Goal: Understand process/instructions: Learn how to perform a task or action

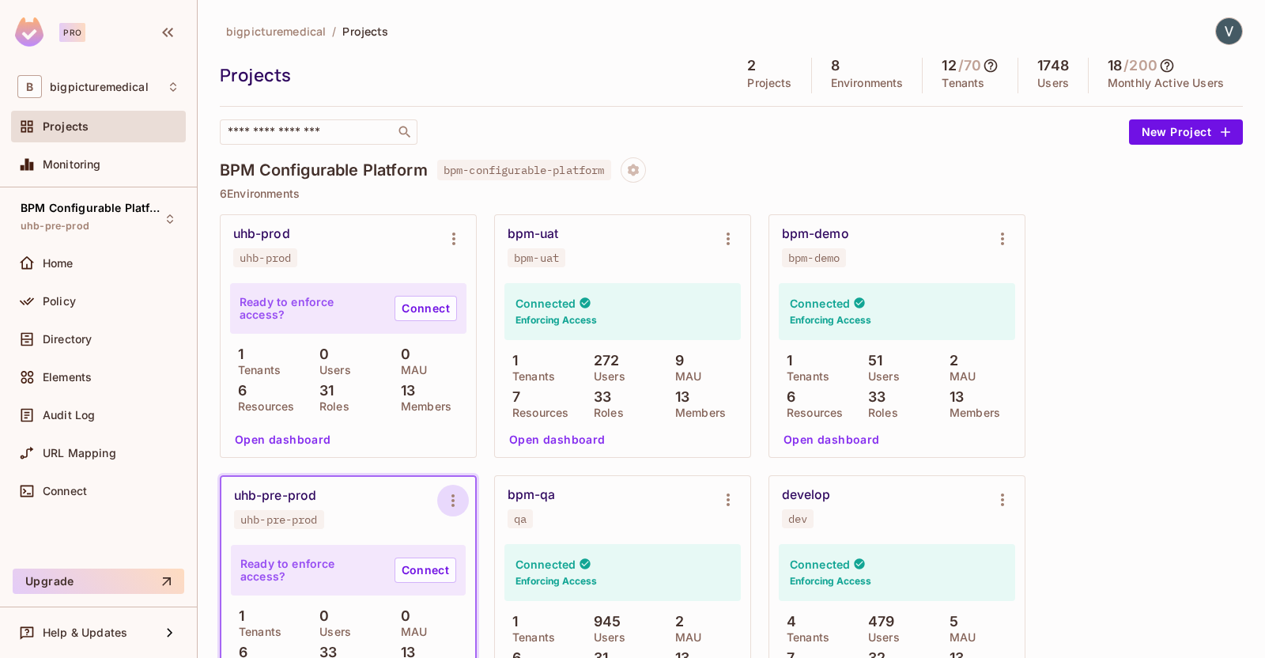
click at [459, 501] on icon "Environment settings" at bounding box center [453, 500] width 19 height 19
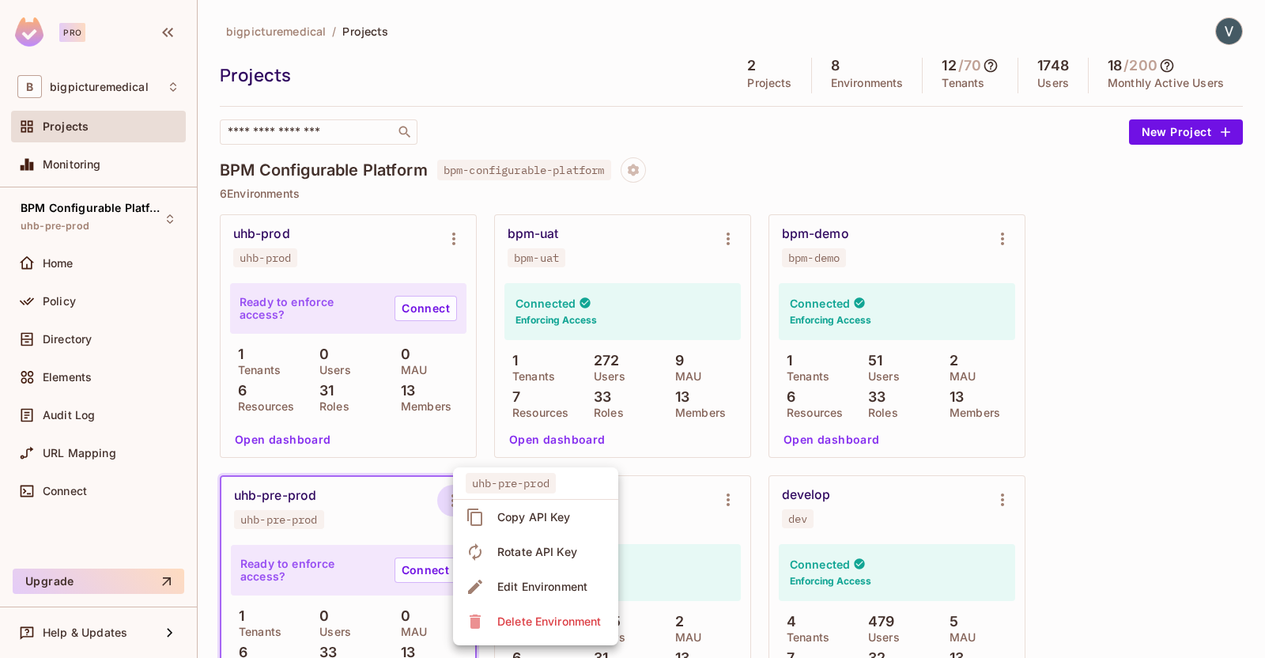
click at [525, 519] on div "Copy API Key" at bounding box center [534, 517] width 74 height 16
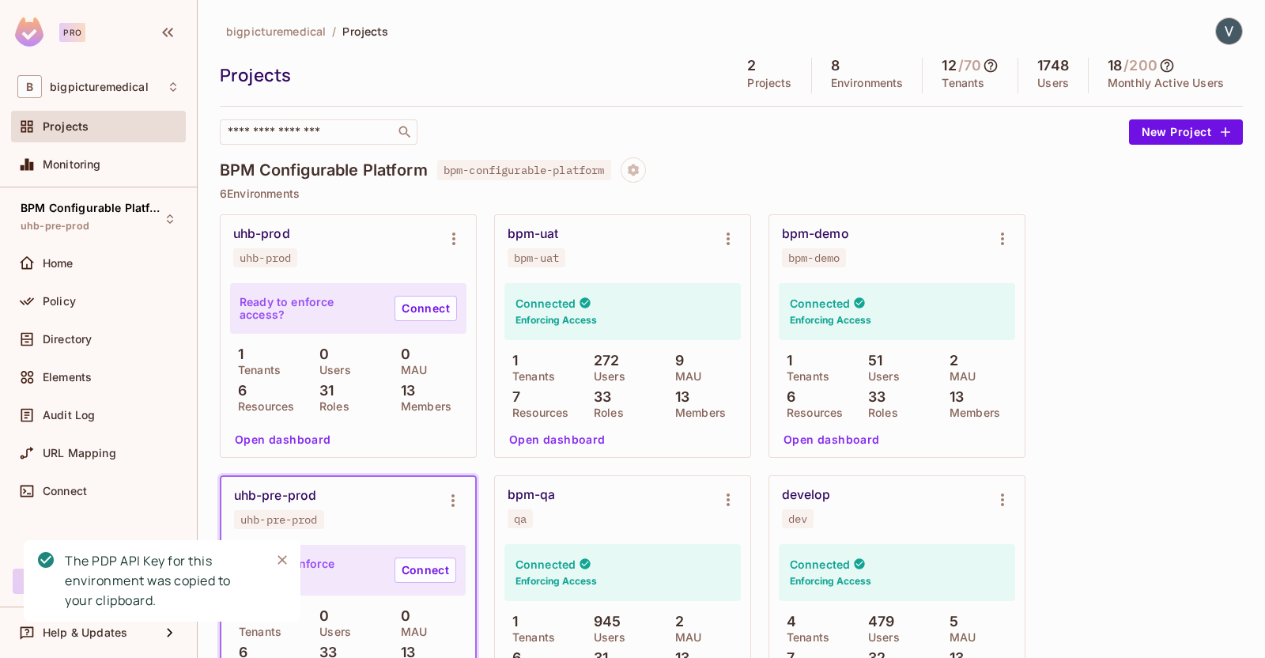
click at [335, 483] on div "uhb-pre-prod uhb-pre-prod" at bounding box center [348, 508] width 254 height 63
click at [274, 559] on icon "Close" at bounding box center [282, 560] width 16 height 16
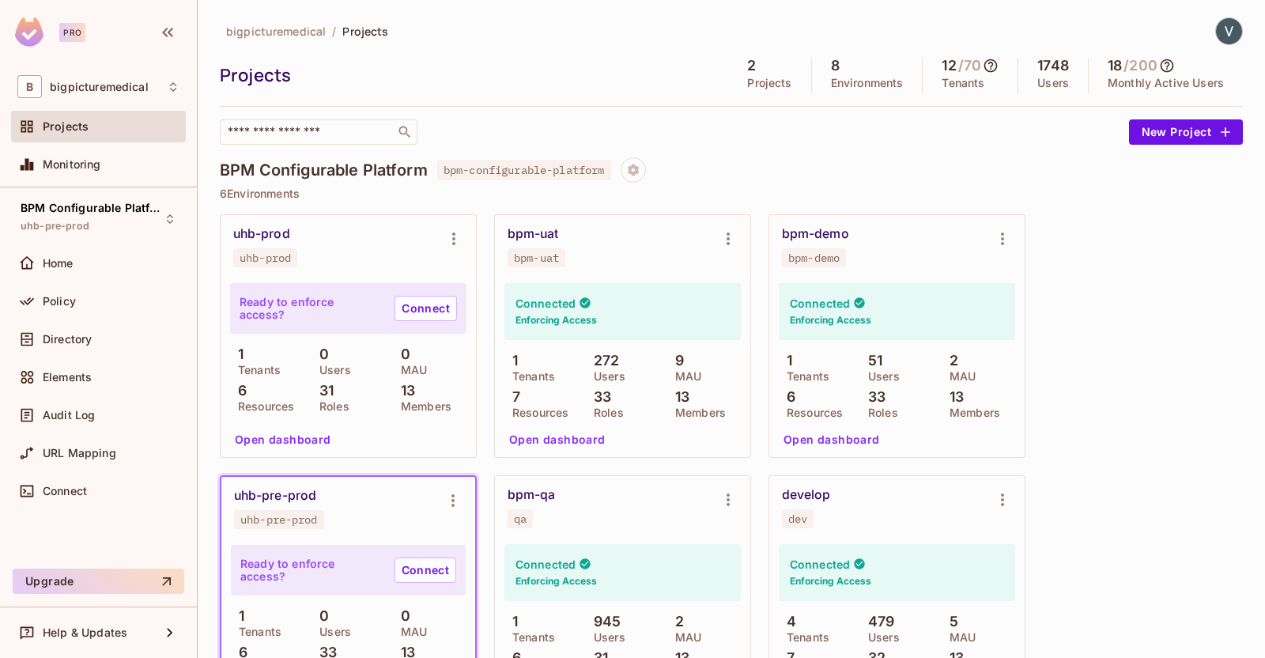
click at [342, 521] on div "uhb-pre-prod uhb-pre-prod" at bounding box center [335, 508] width 203 height 41
click at [63, 303] on span "Policy" at bounding box center [59, 301] width 33 height 13
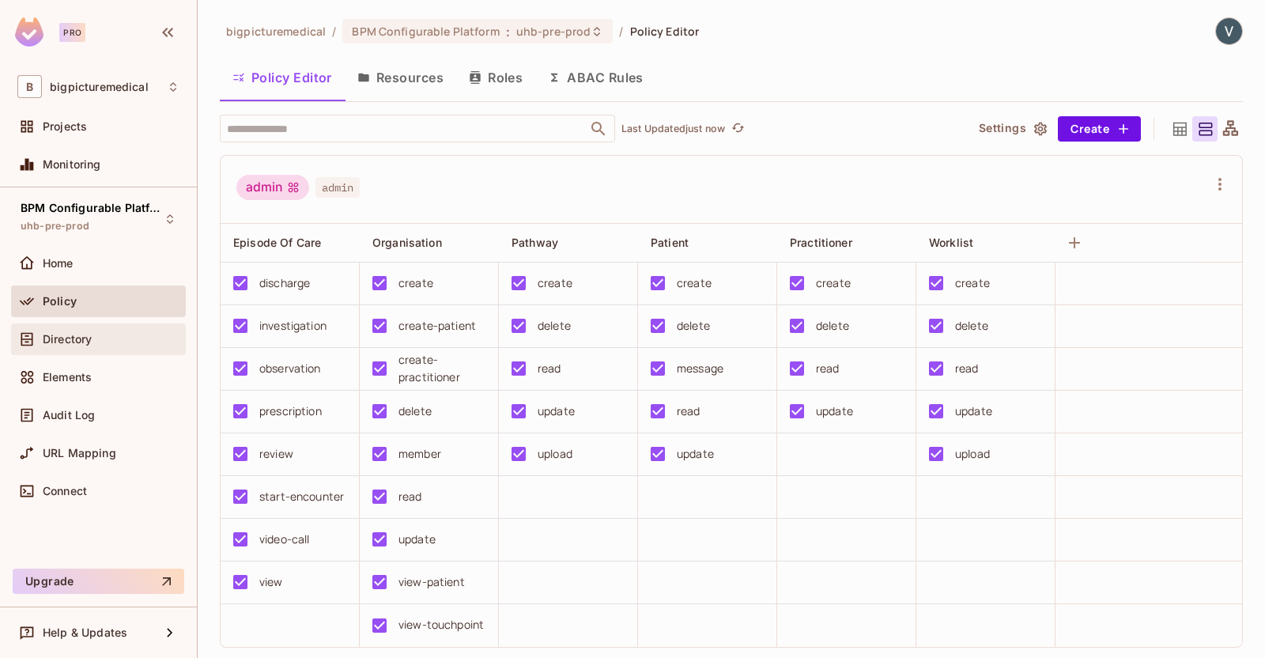
click at [71, 341] on span "Directory" at bounding box center [67, 339] width 49 height 13
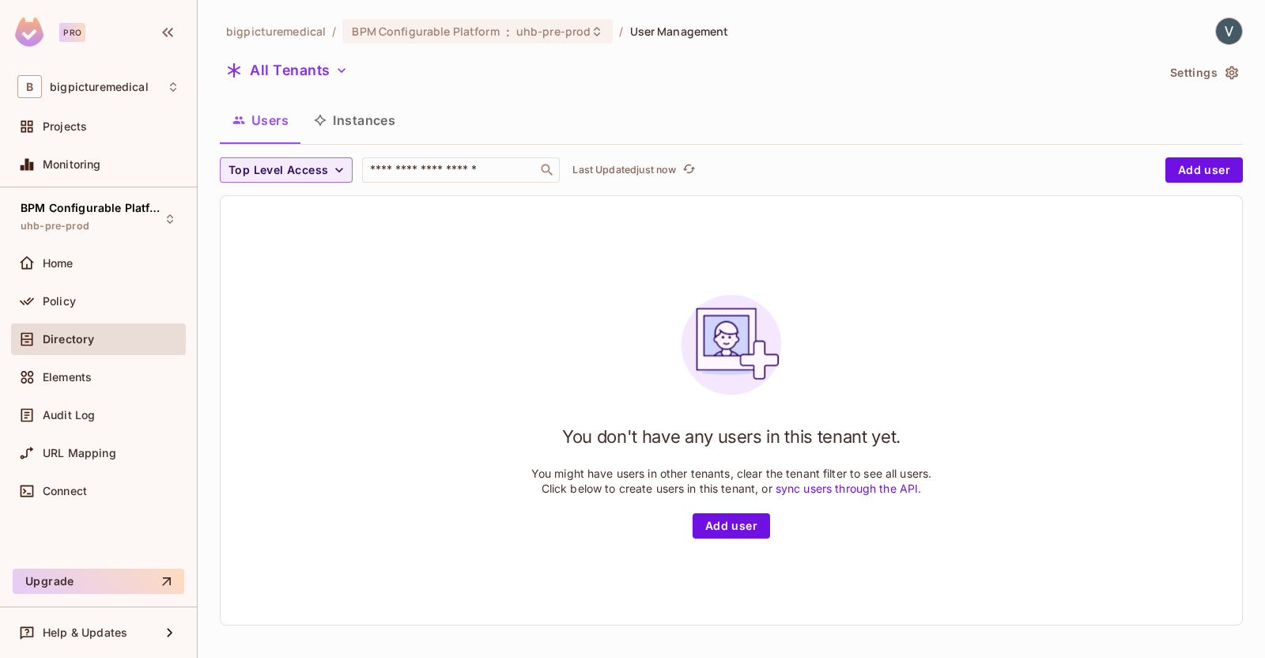
drag, startPoint x: 369, startPoint y: 118, endPoint x: 361, endPoint y: 124, distance: 10.1
click at [369, 118] on button "Instances" at bounding box center [354, 120] width 107 height 40
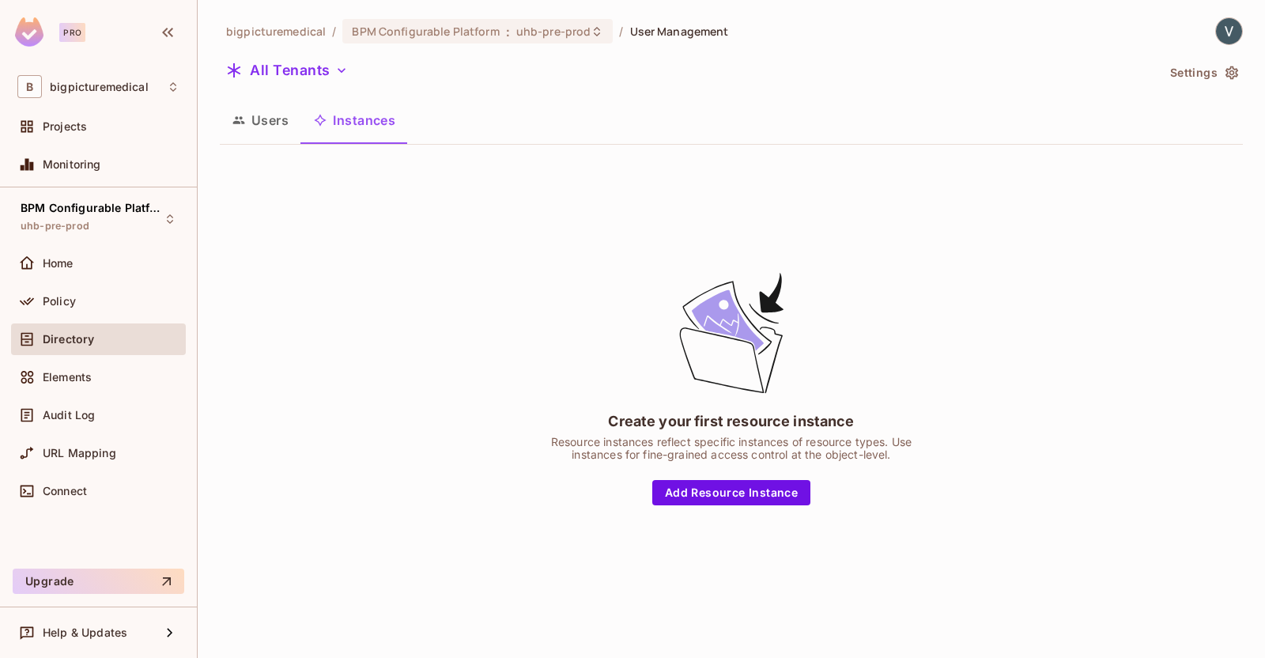
click at [261, 124] on button "Users" at bounding box center [260, 120] width 81 height 40
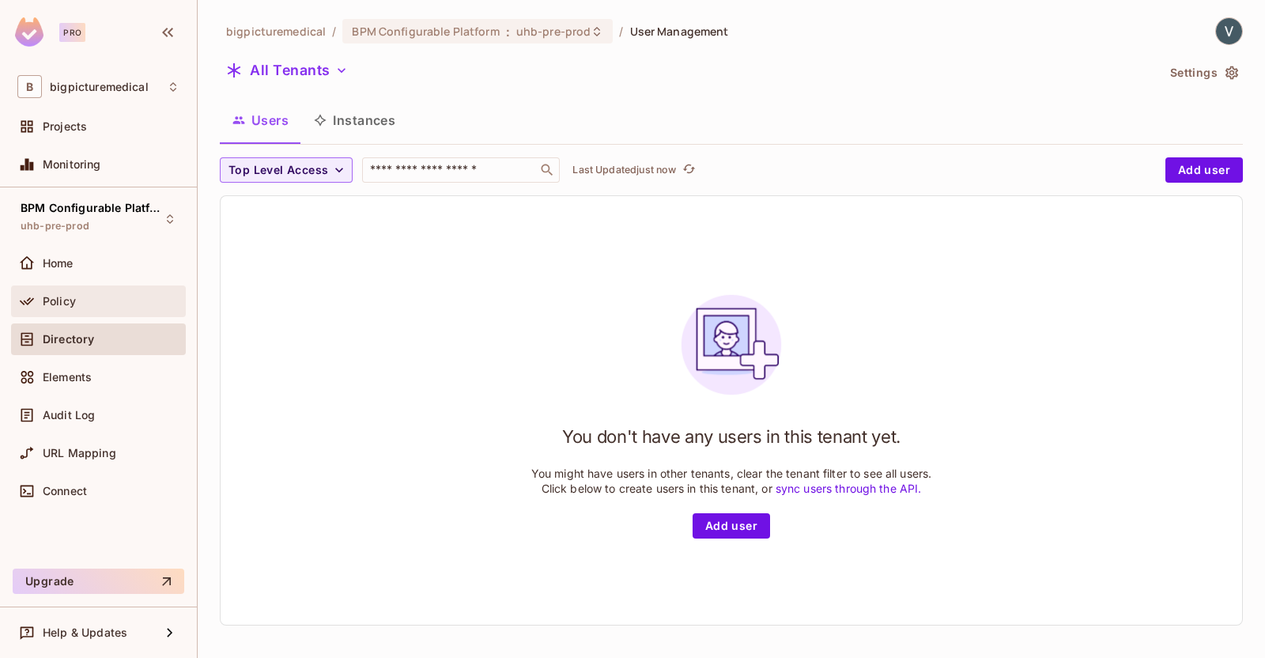
click at [106, 295] on div "Policy" at bounding box center [111, 301] width 137 height 13
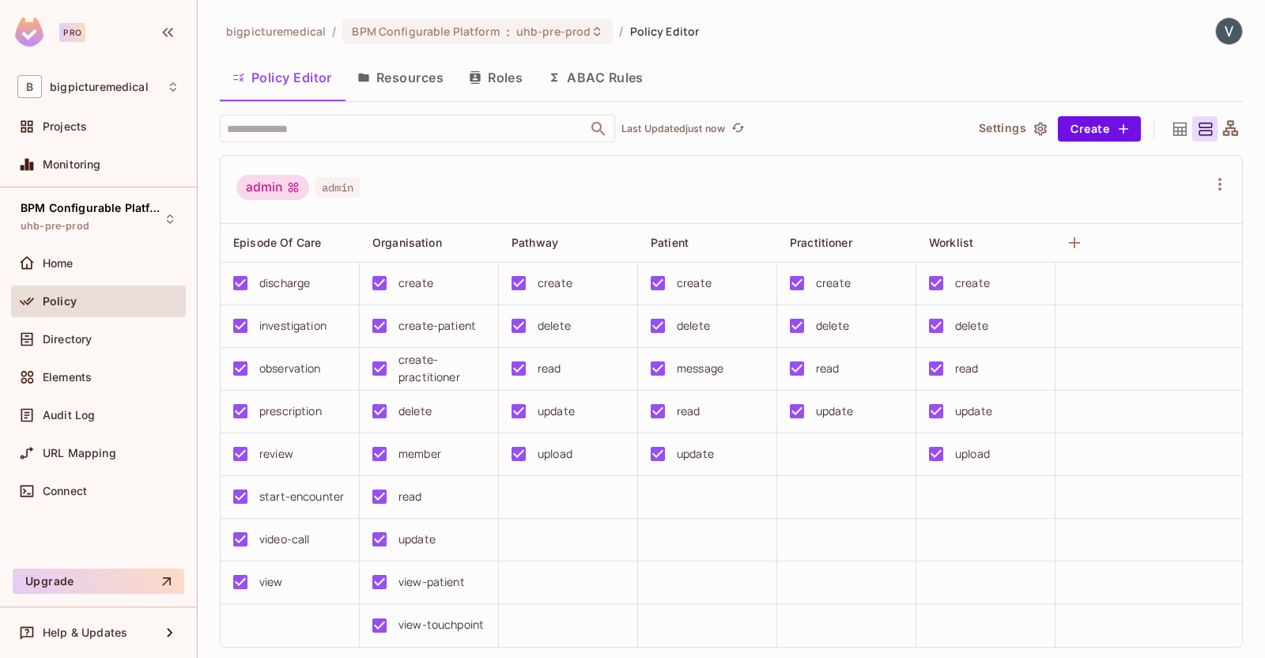
click at [342, 188] on span "admin" at bounding box center [338, 187] width 44 height 21
copy span "admin"
click at [417, 95] on button "Resources" at bounding box center [401, 78] width 112 height 40
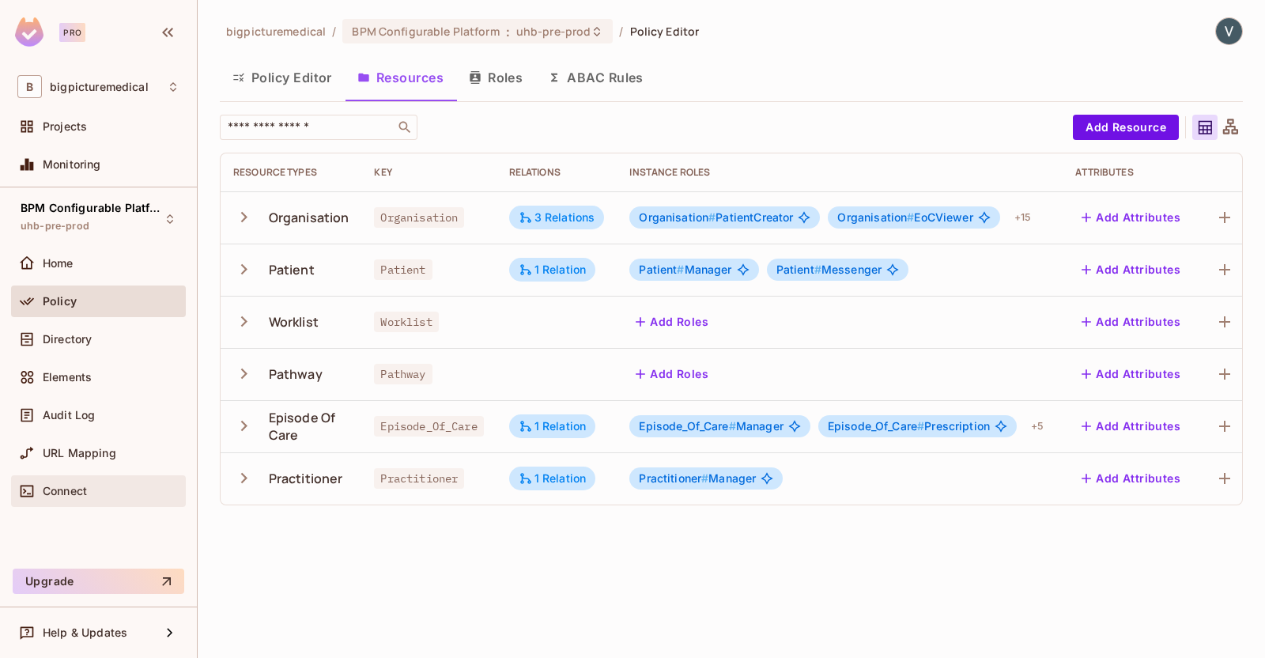
click at [65, 482] on div "Connect" at bounding box center [98, 491] width 162 height 19
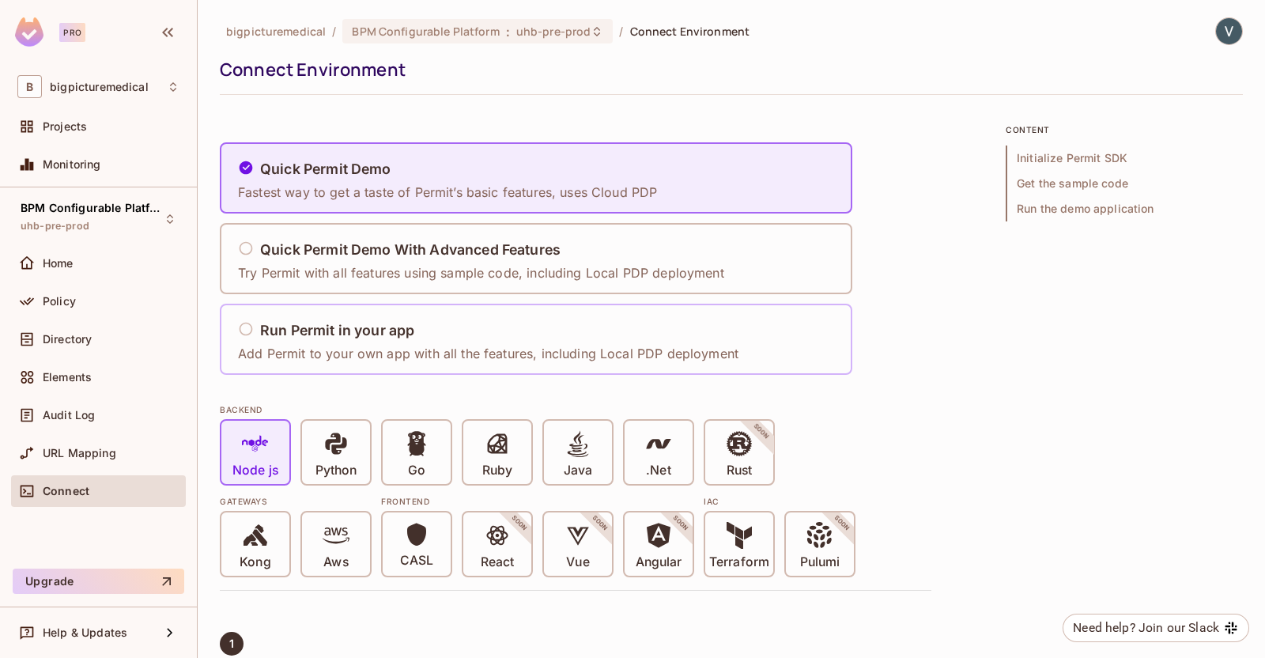
click at [372, 334] on h5 "Run Permit in your app" at bounding box center [337, 331] width 154 height 16
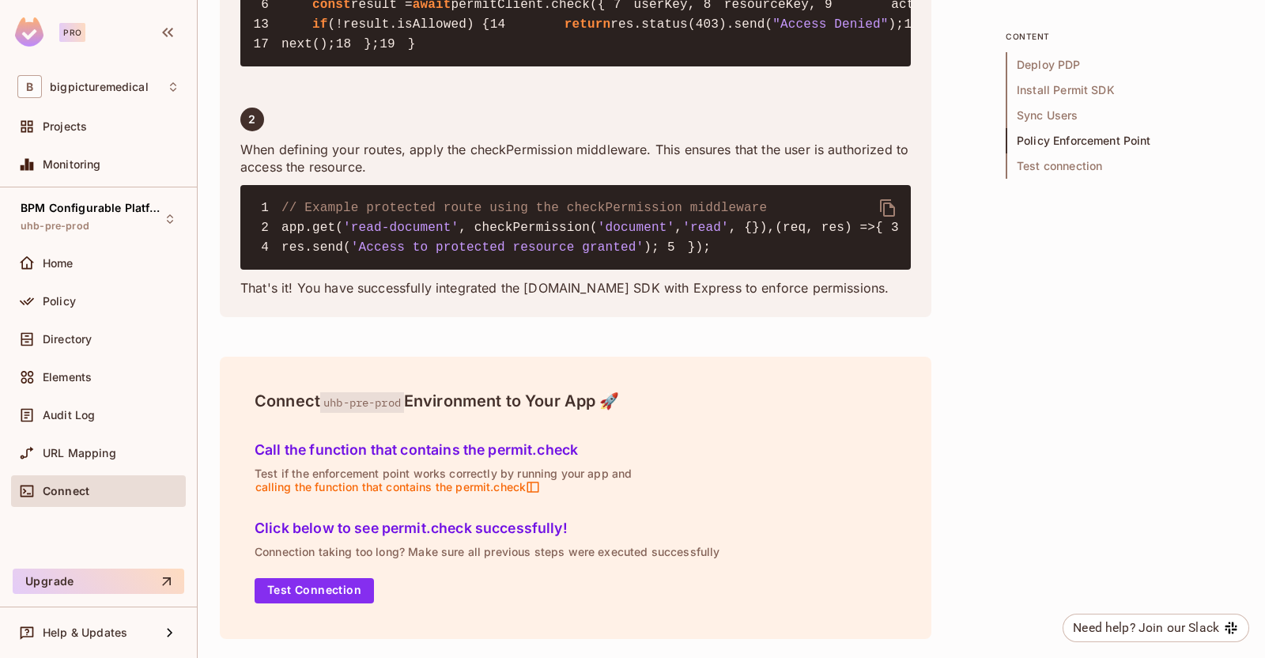
scroll to position [2373, 0]
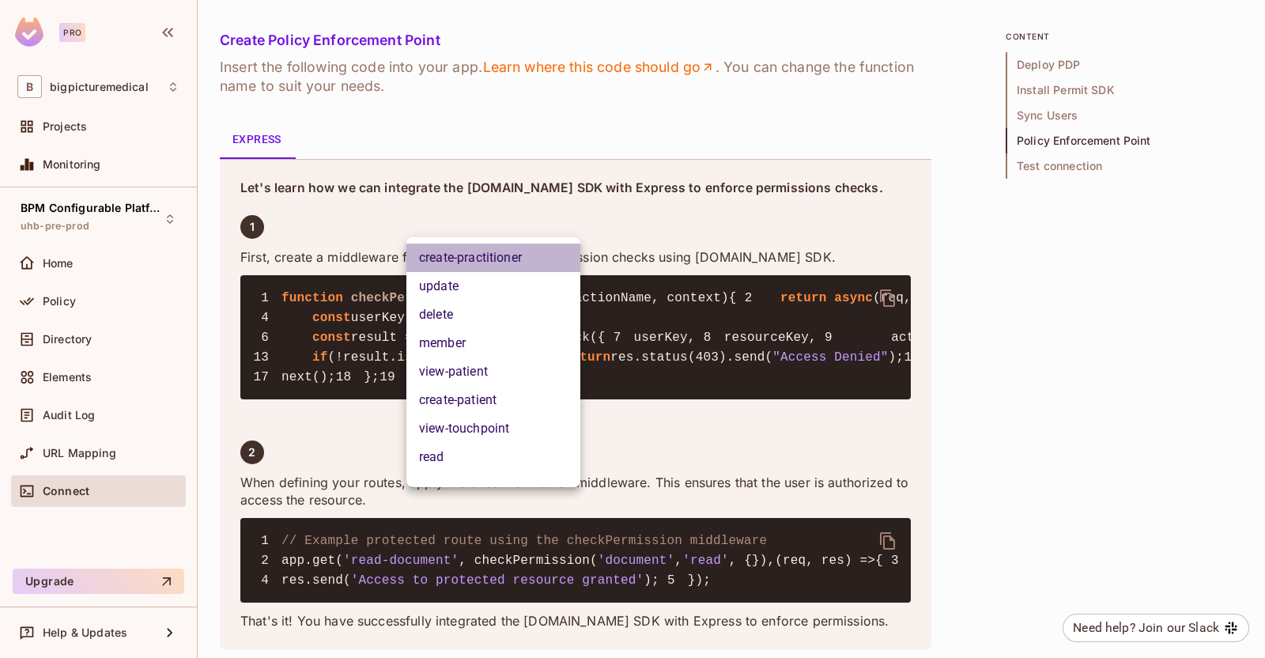
click at [493, 260] on li "create-practitioner" at bounding box center [493, 258] width 174 height 28
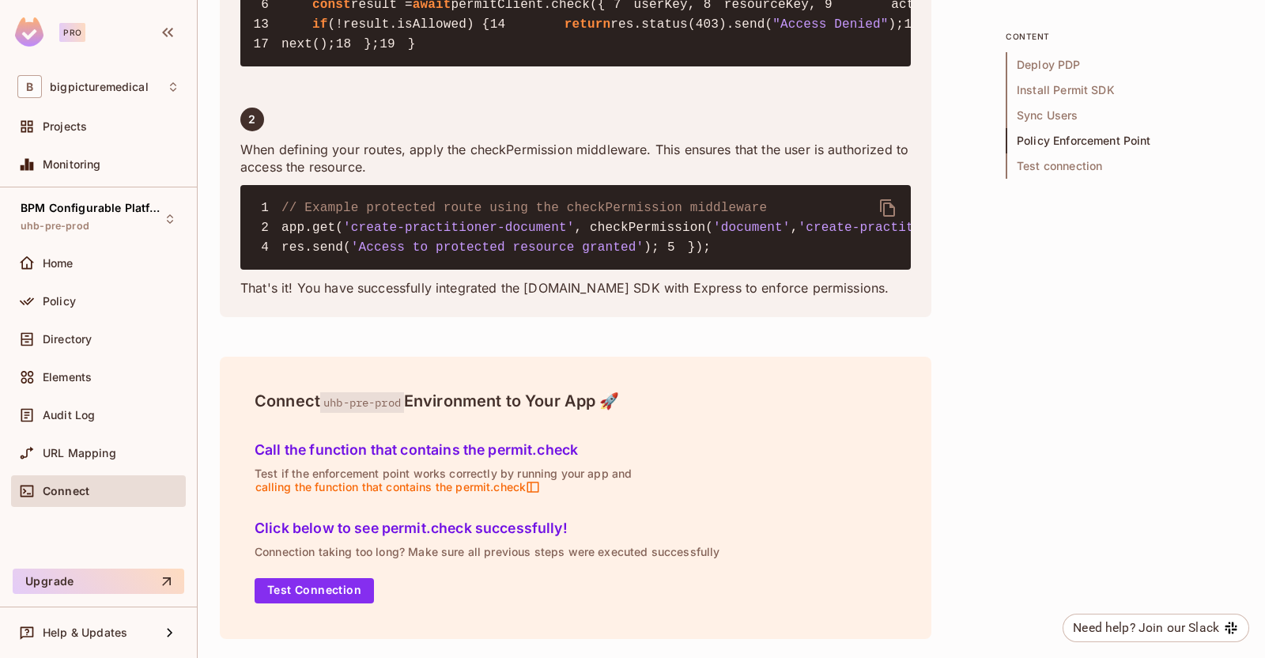
scroll to position [3363, 0]
click at [349, 584] on button "Test Connection" at bounding box center [314, 590] width 119 height 25
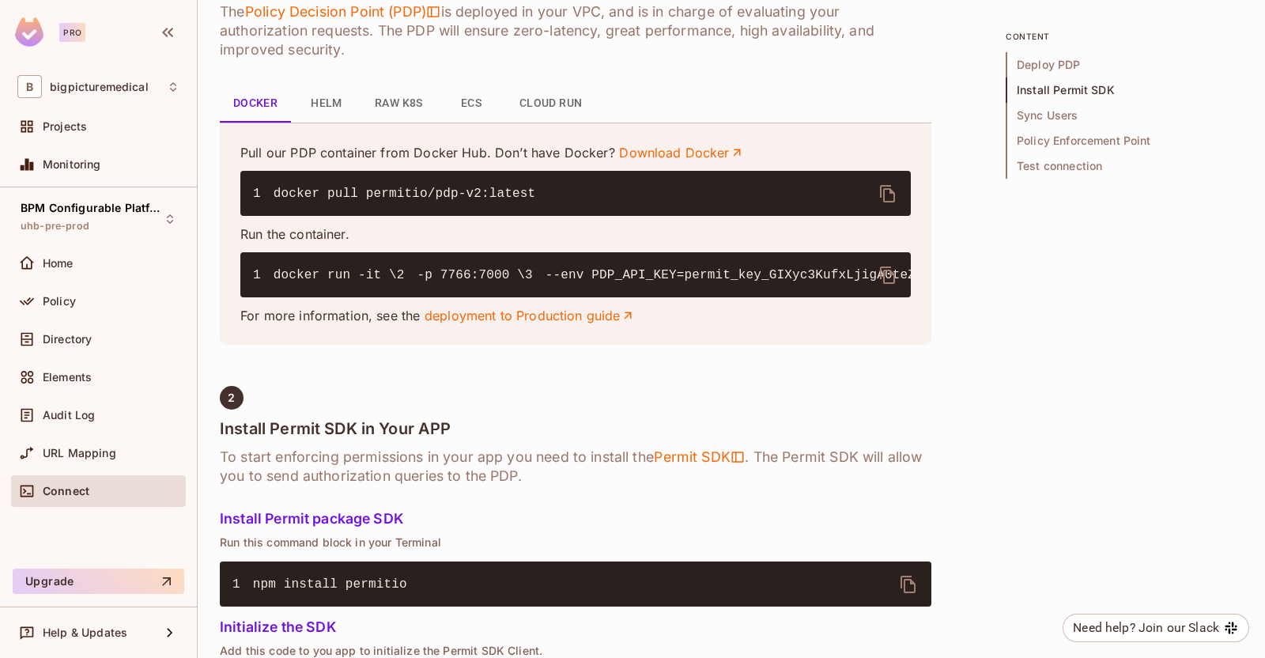
scroll to position [790, 0]
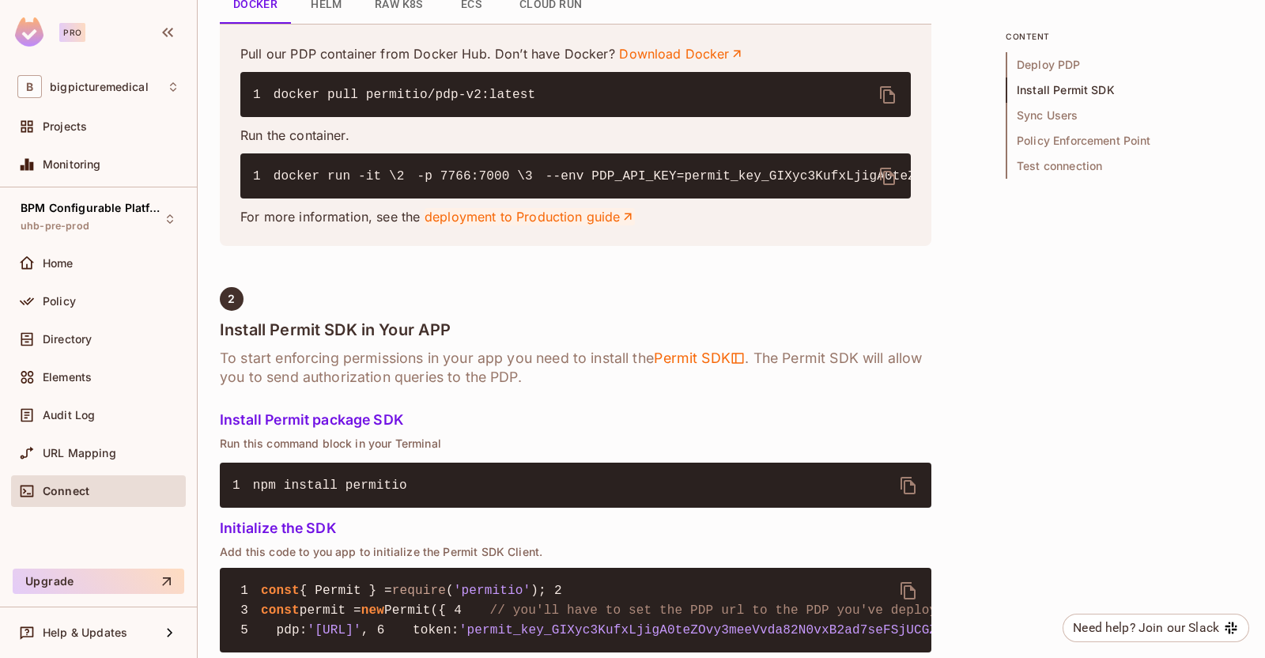
click at [605, 225] on link "deployment to Production guide" at bounding box center [530, 216] width 211 height 17
